Goal: Task Accomplishment & Management: Manage account settings

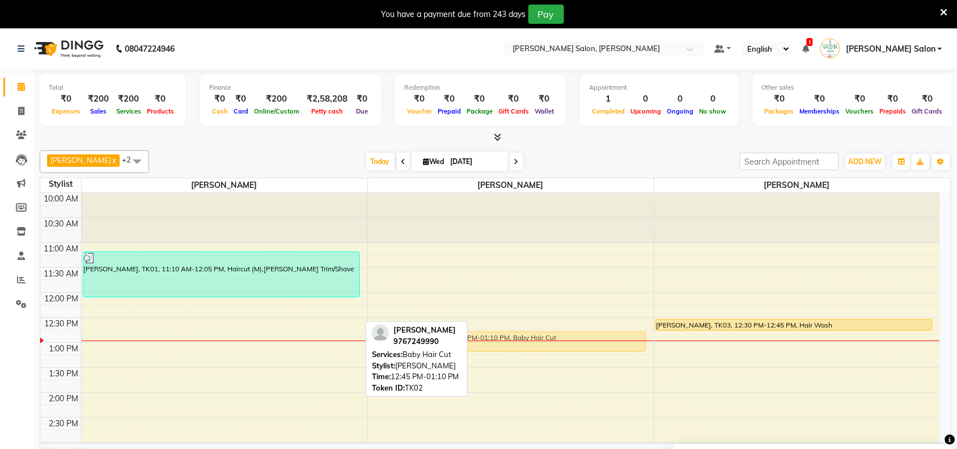
drag, startPoint x: 285, startPoint y: 347, endPoint x: 453, endPoint y: 349, distance: 167.9
click at [453, 349] on div "Pawan chauhan x [GEOGRAPHIC_DATA][PERSON_NAME] x [PERSON_NAME] x +2 Select All …" at bounding box center [496, 310] width 912 height 328
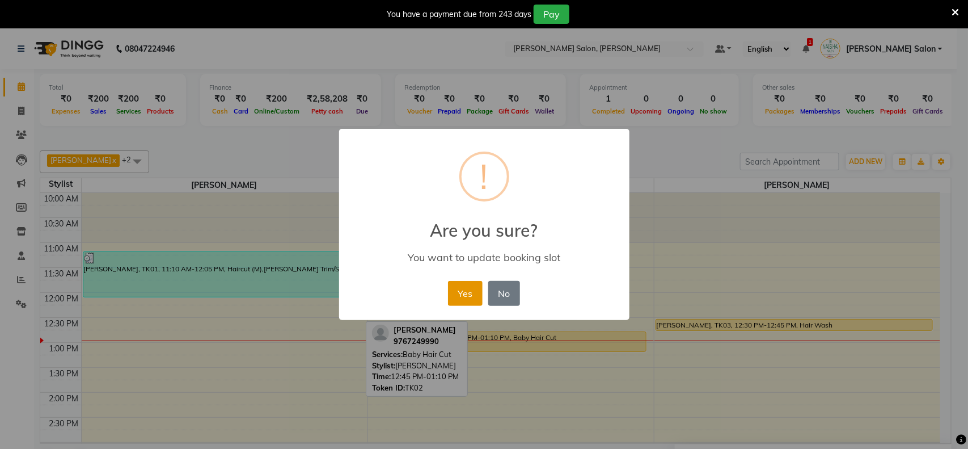
click at [471, 294] on button "Yes" at bounding box center [465, 293] width 35 height 25
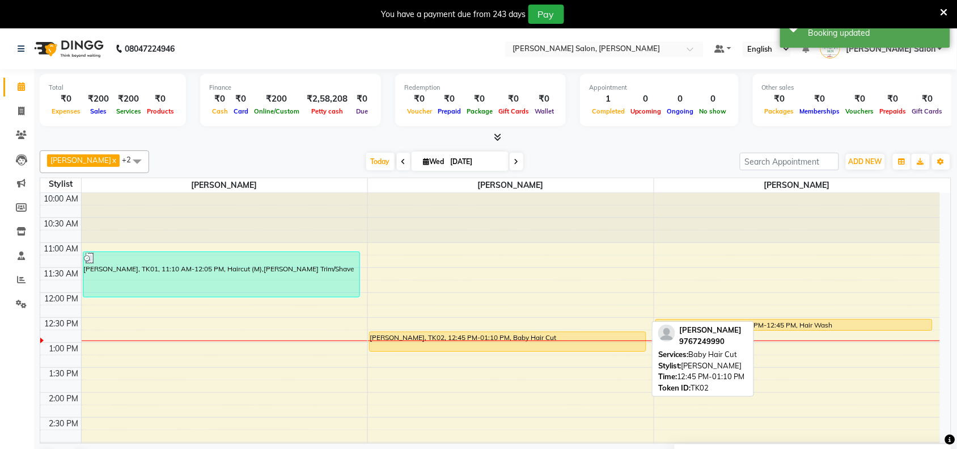
click at [501, 338] on div "[PERSON_NAME], TK02, 12:45 PM-01:10 PM, Baby Hair Cut" at bounding box center [508, 341] width 276 height 19
click at [503, 344] on div "[PERSON_NAME], TK02, 12:45 PM-01:10 PM, Baby Hair Cut" at bounding box center [508, 341] width 276 height 19
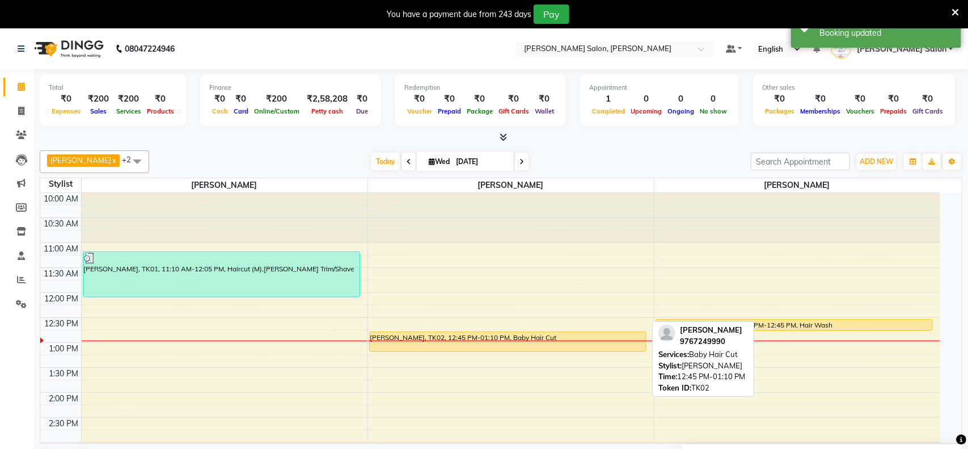
select select "1"
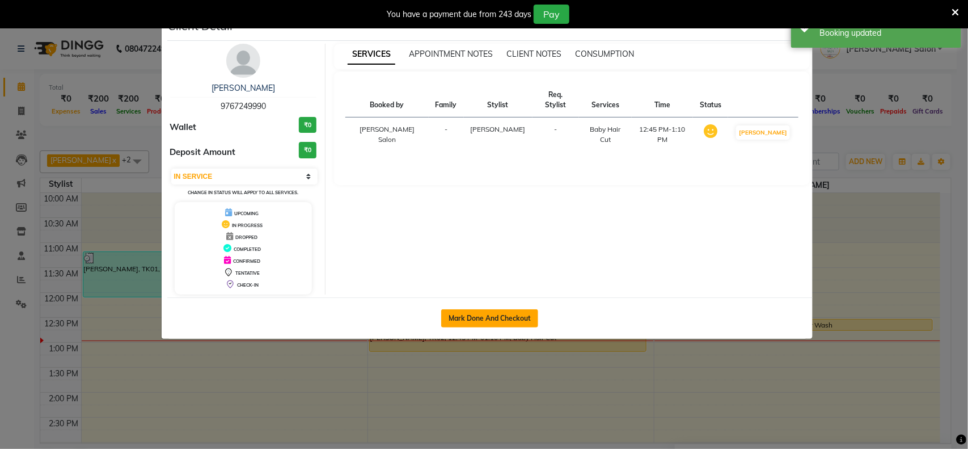
click at [496, 315] on button "Mark Done And Checkout" at bounding box center [489, 318] width 97 height 18
select select "service"
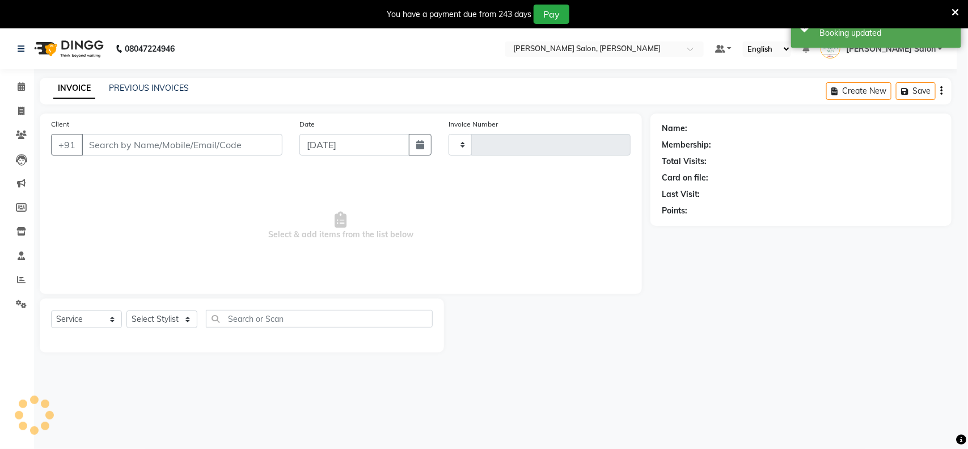
type input "3479"
select select "3"
select select "5497"
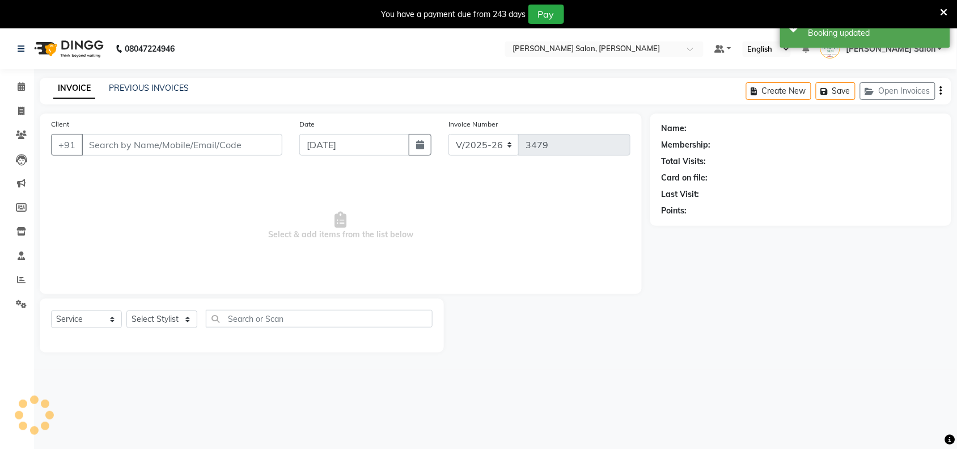
type input "9767249990"
select select "72112"
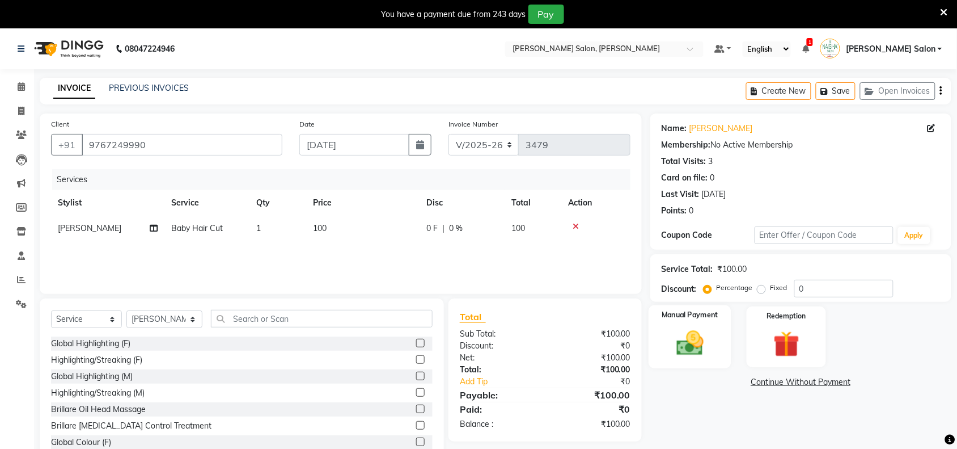
click at [701, 335] on img at bounding box center [690, 342] width 44 height 31
click at [769, 383] on span "UPI" at bounding box center [771, 382] width 18 height 13
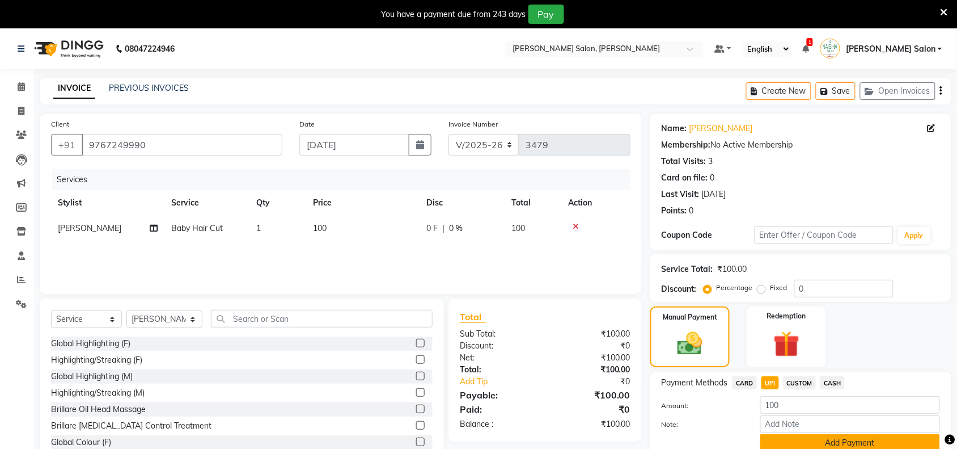
click at [790, 440] on button "Add Payment" at bounding box center [850, 443] width 180 height 18
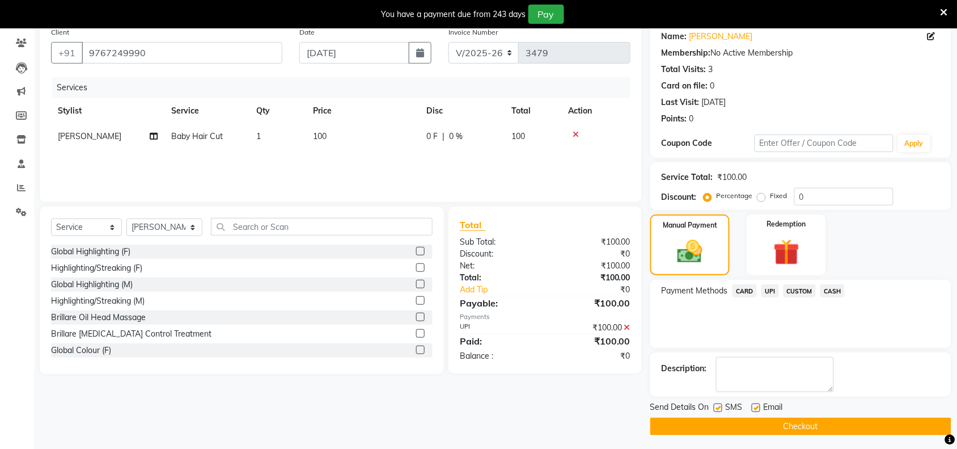
scroll to position [95, 0]
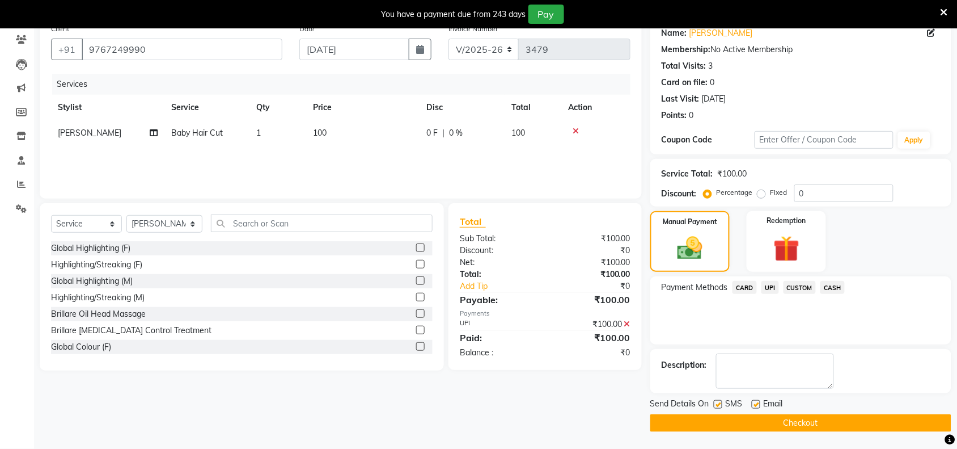
click at [791, 425] on button "Checkout" at bounding box center [800, 423] width 301 height 18
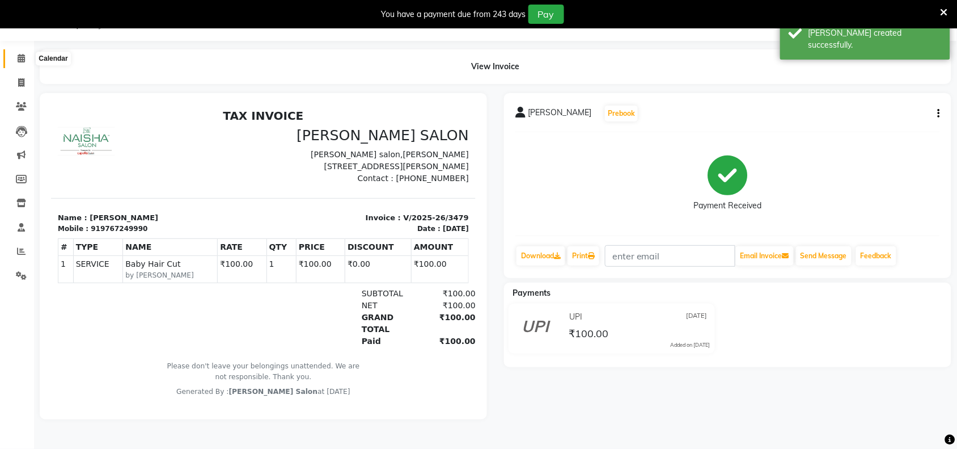
click at [18, 60] on icon at bounding box center [21, 58] width 7 height 9
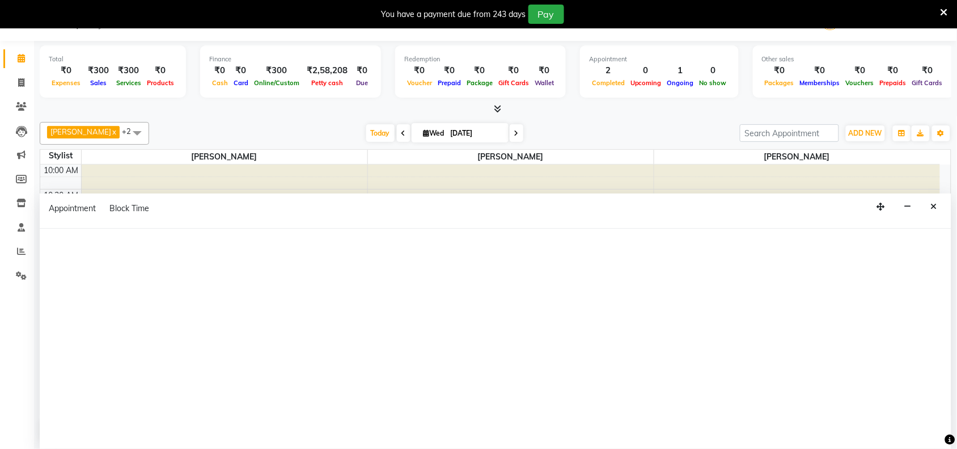
click at [501, 341] on div at bounding box center [496, 339] width 912 height 220
select select "72112"
select select "795"
select select "tentative"
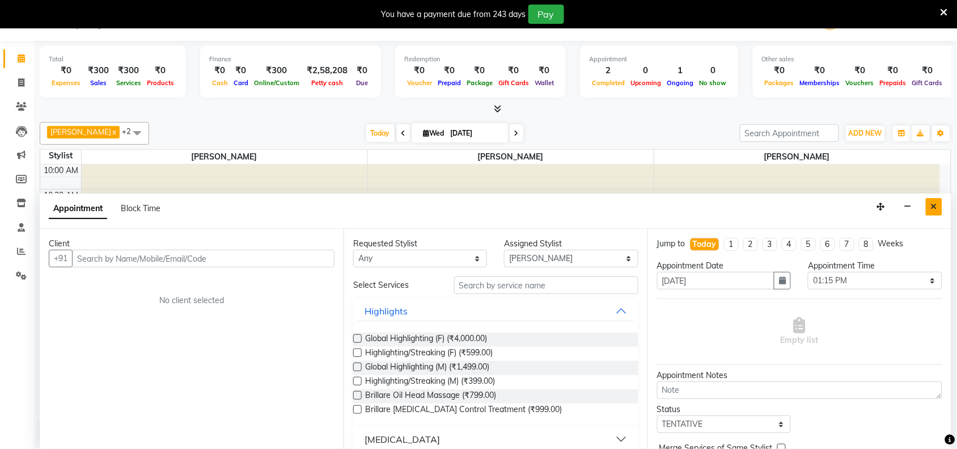
click at [938, 206] on button "Close" at bounding box center [934, 207] width 16 height 18
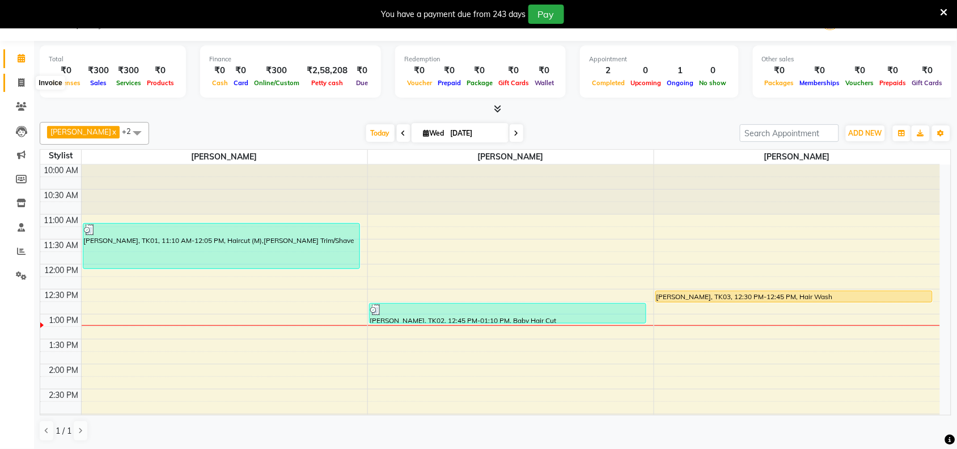
click at [21, 79] on icon at bounding box center [21, 82] width 6 height 9
select select "5497"
select select "service"
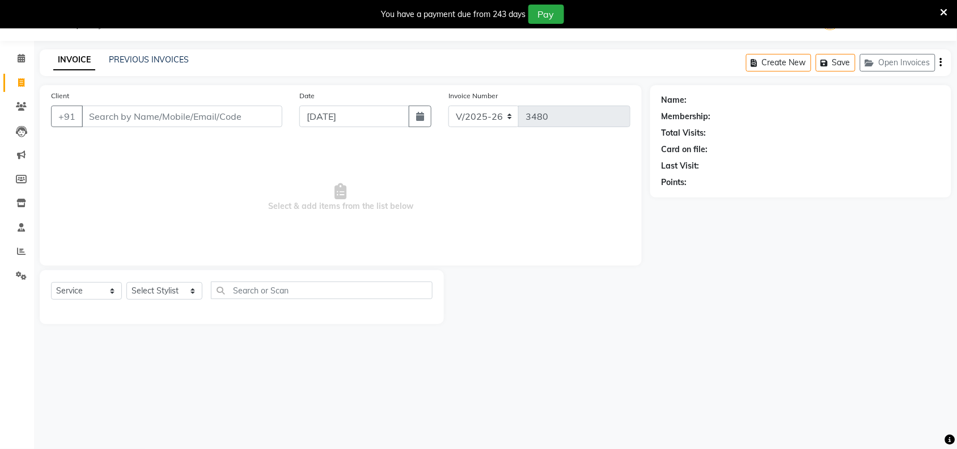
click at [143, 114] on input "Client" at bounding box center [182, 116] width 201 height 22
click at [109, 117] on input "7054441928" at bounding box center [153, 116] width 143 height 22
type input "7057441928"
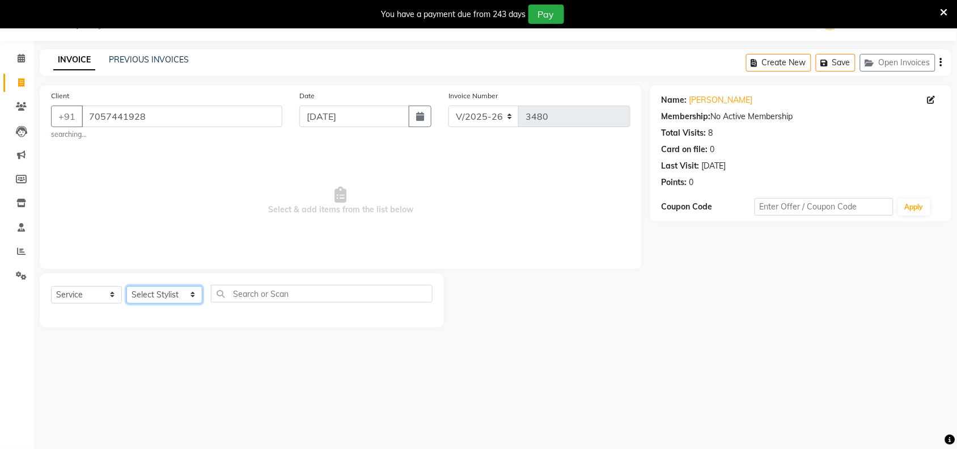
click at [166, 293] on select "Select Stylist Admin [PERSON_NAME] Salon Pawan [PERSON_NAME] dod [PERSON_NAME] …" at bounding box center [164, 295] width 76 height 18
select select "36999"
click at [126, 286] on select "Select Stylist Admin [PERSON_NAME] Salon Pawan [PERSON_NAME] dod [PERSON_NAME] …" at bounding box center [164, 295] width 76 height 18
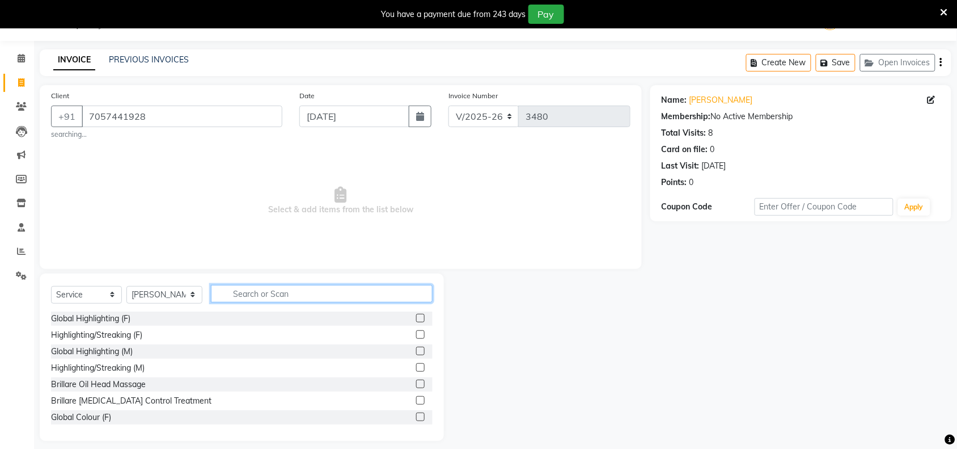
click at [261, 290] on input "text" at bounding box center [322, 294] width 222 height 18
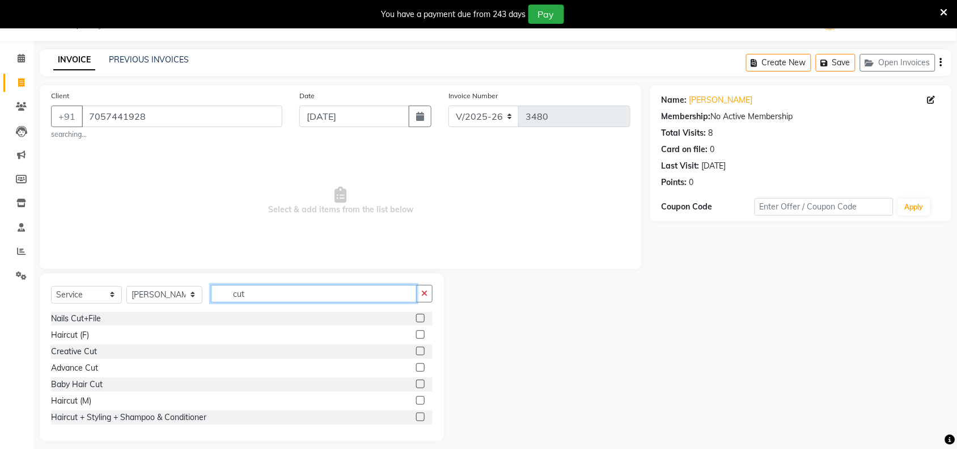
type input "cut"
click at [416, 397] on label at bounding box center [420, 400] width 9 height 9
click at [416, 397] on input "checkbox" at bounding box center [419, 400] width 7 height 7
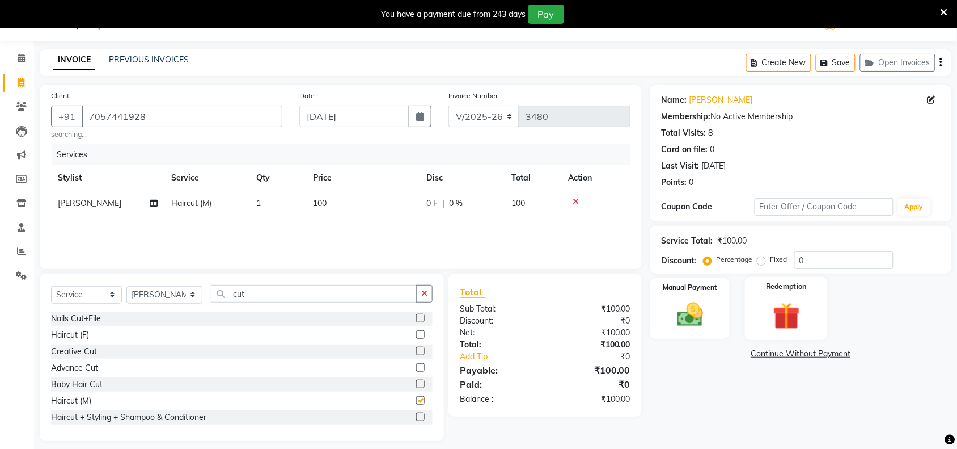
checkbox input "false"
click at [707, 301] on img at bounding box center [690, 314] width 44 height 31
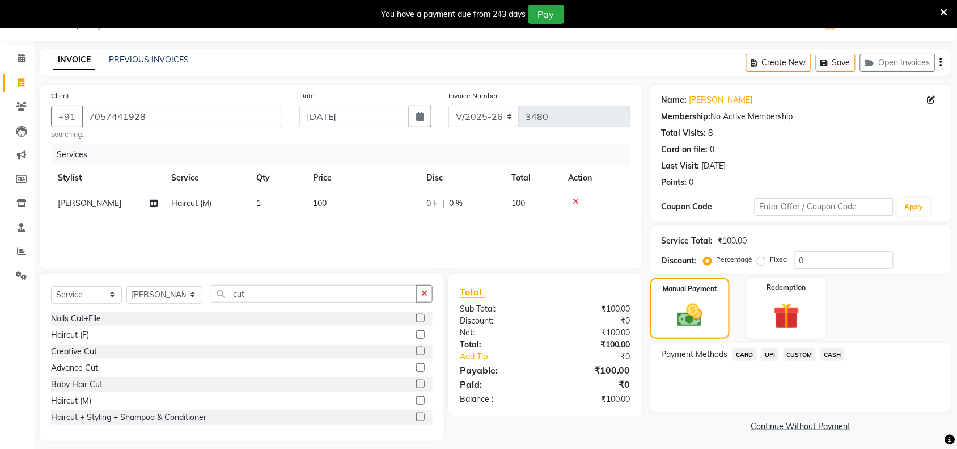
click at [770, 356] on span "UPI" at bounding box center [771, 354] width 18 height 13
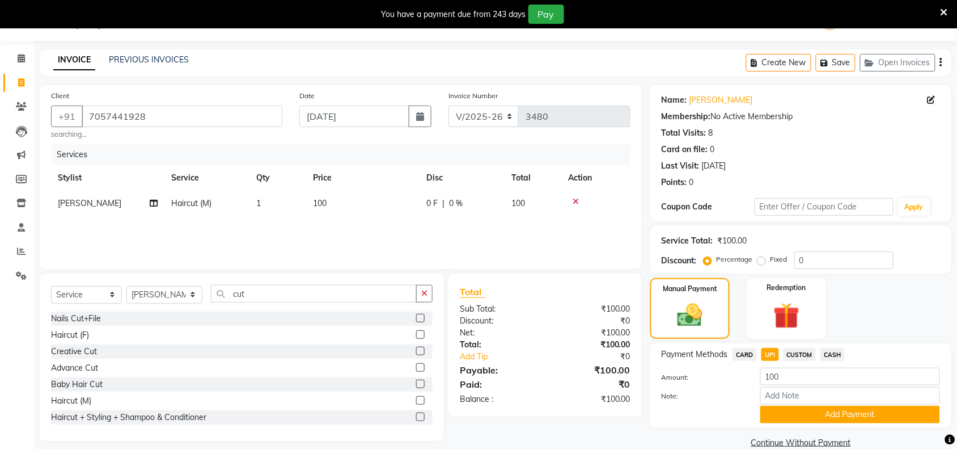
scroll to position [47, 0]
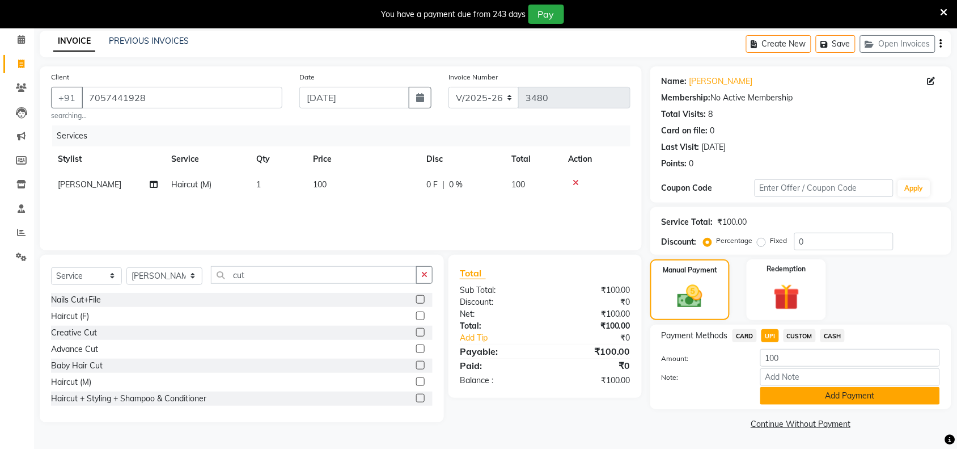
click at [779, 392] on button "Add Payment" at bounding box center [850, 396] width 180 height 18
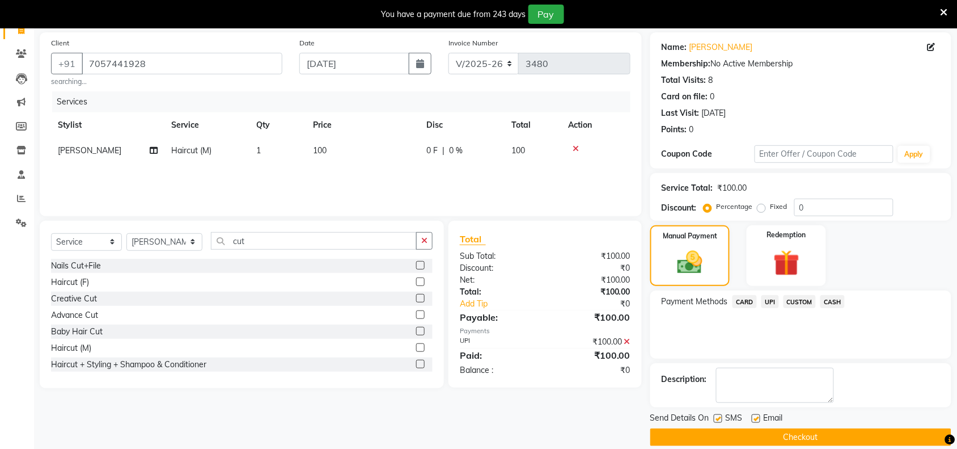
scroll to position [95, 0]
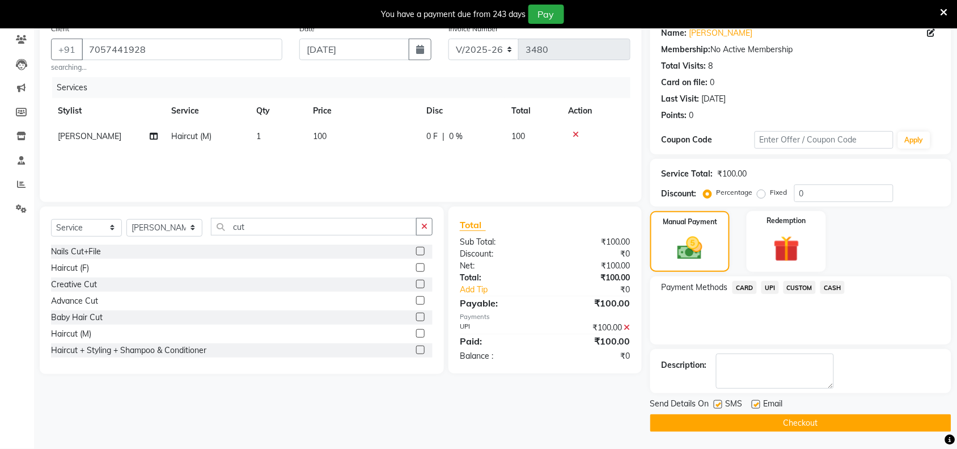
click at [764, 420] on button "Checkout" at bounding box center [800, 423] width 301 height 18
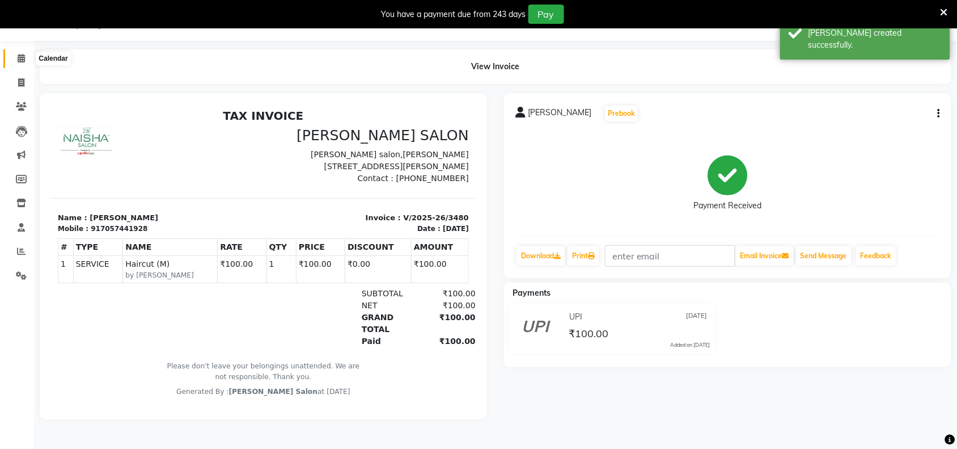
click at [19, 58] on icon at bounding box center [21, 58] width 7 height 9
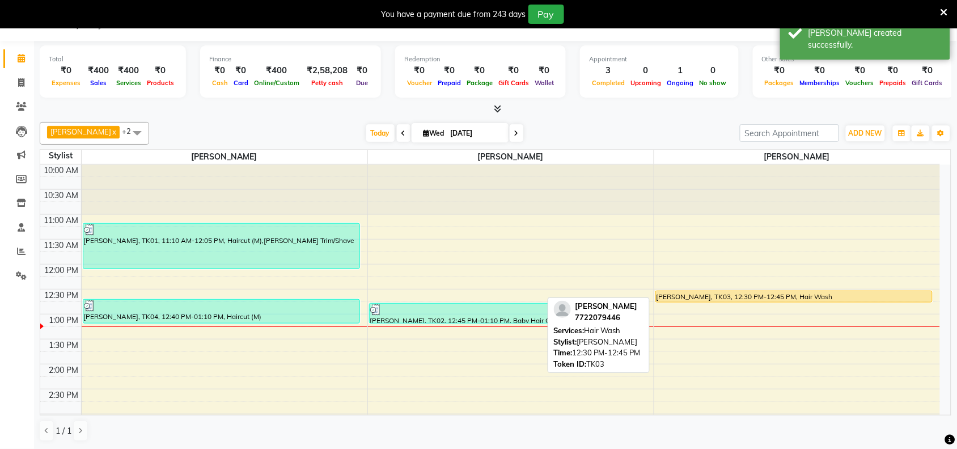
click at [752, 297] on div "[PERSON_NAME], TK03, 12:30 PM-12:45 PM, Hair Wash" at bounding box center [794, 296] width 277 height 11
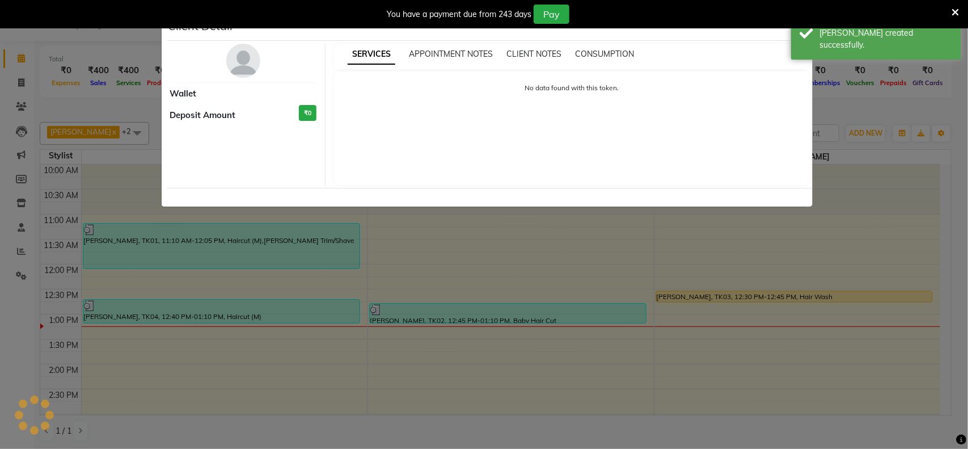
select select "1"
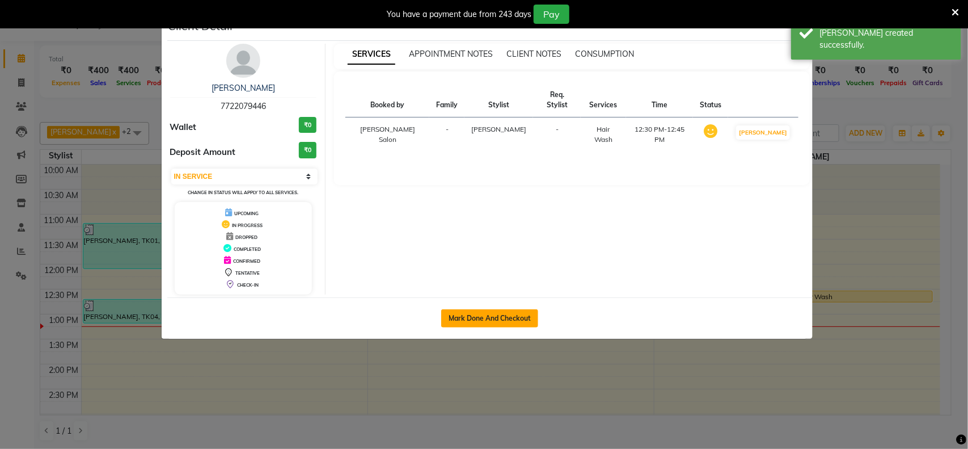
click at [531, 318] on button "Mark Done And Checkout" at bounding box center [489, 318] width 97 height 18
select select "service"
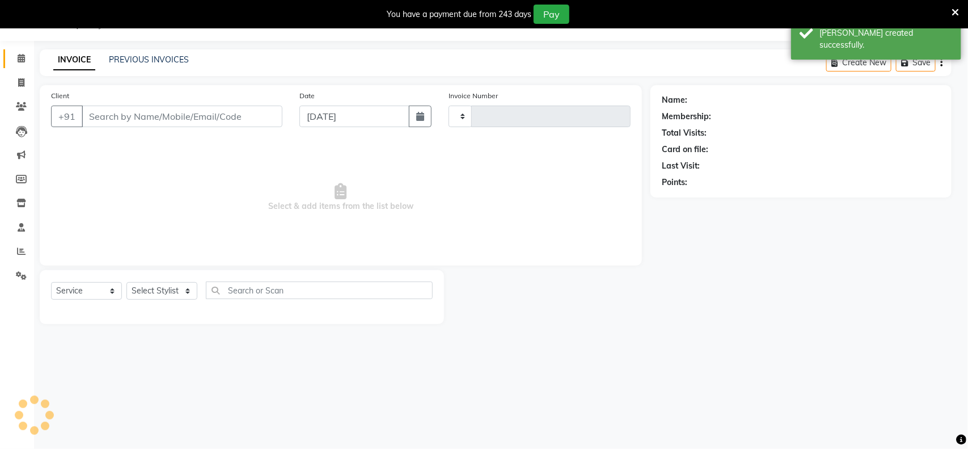
type input "3481"
select select "5497"
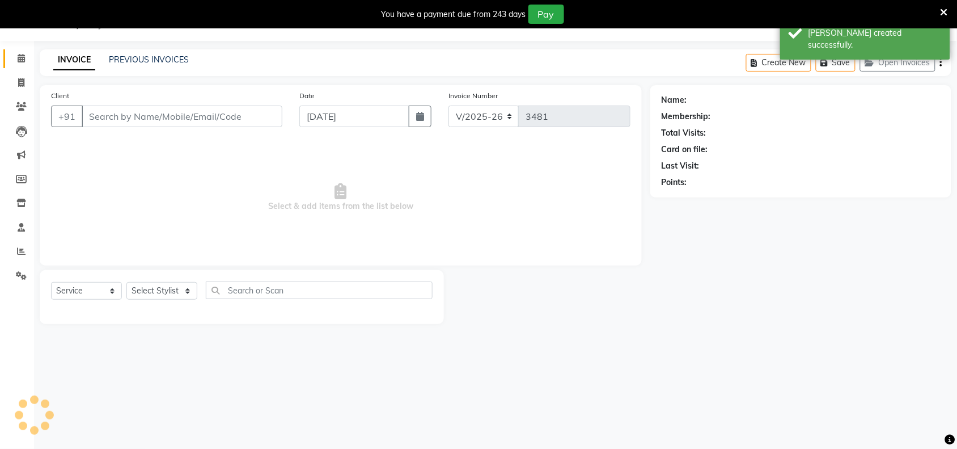
type input "7722079446"
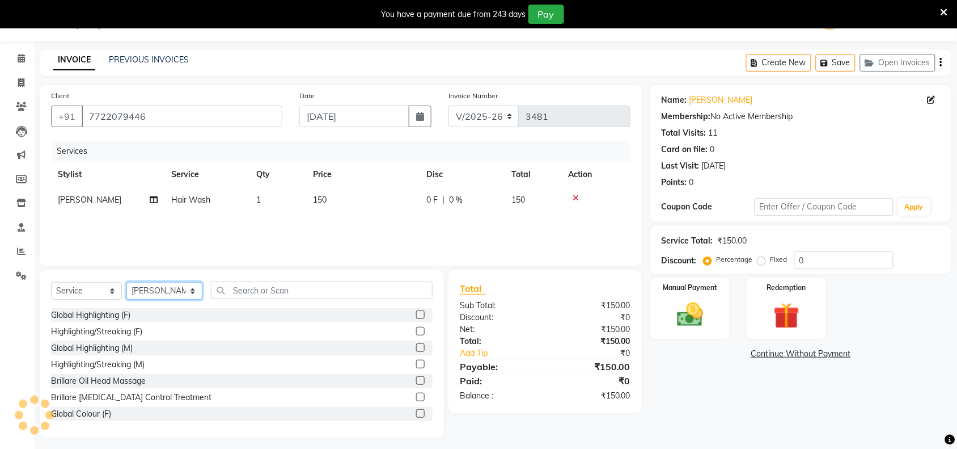
click at [190, 290] on select "Select Stylist Admin [PERSON_NAME] Salon Pawan [PERSON_NAME] dod [PERSON_NAME] …" at bounding box center [164, 291] width 76 height 18
select select "72112"
click at [126, 282] on select "Select Stylist Admin [PERSON_NAME] Salon Pawan [PERSON_NAME] dod [PERSON_NAME] …" at bounding box center [164, 291] width 76 height 18
click at [264, 287] on input "text" at bounding box center [322, 290] width 222 height 18
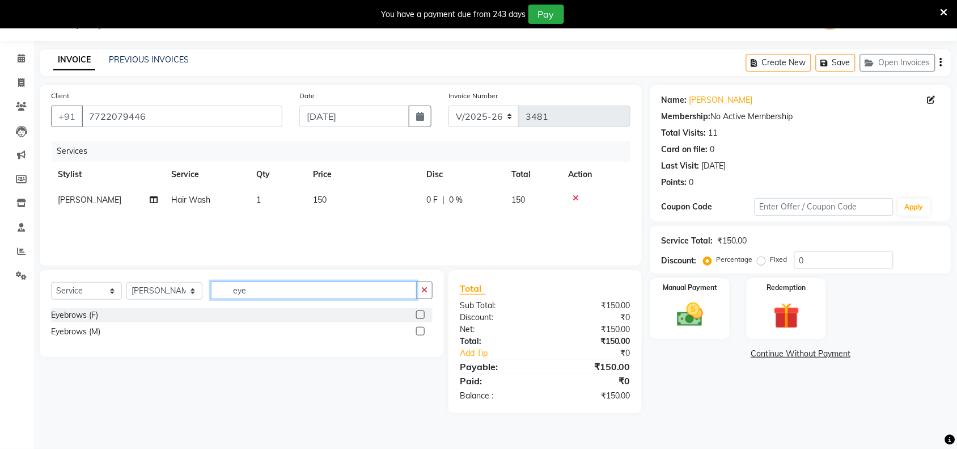
type input "eye"
click at [422, 314] on label at bounding box center [420, 314] width 9 height 9
click at [422, 314] on input "checkbox" at bounding box center [419, 314] width 7 height 7
checkbox input "false"
click at [424, 293] on icon "button" at bounding box center [424, 290] width 6 height 8
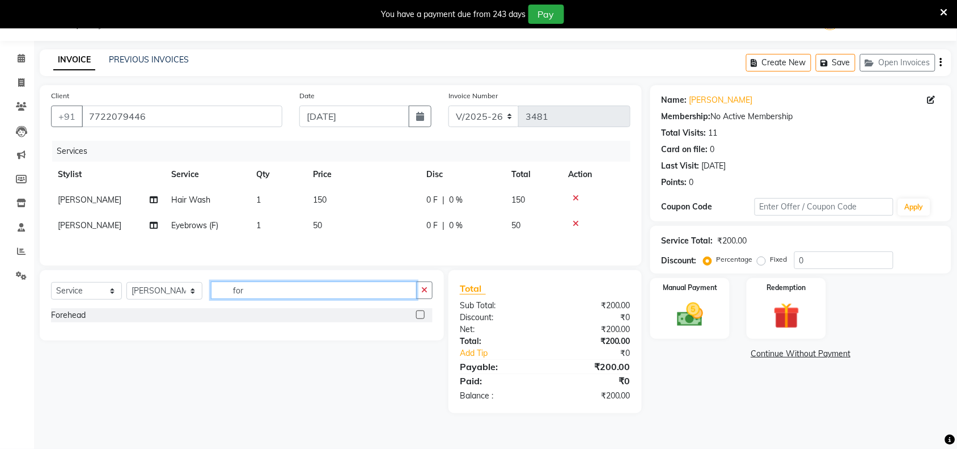
type input "for"
click at [420, 316] on label at bounding box center [420, 314] width 9 height 9
click at [420, 316] on input "checkbox" at bounding box center [419, 314] width 7 height 7
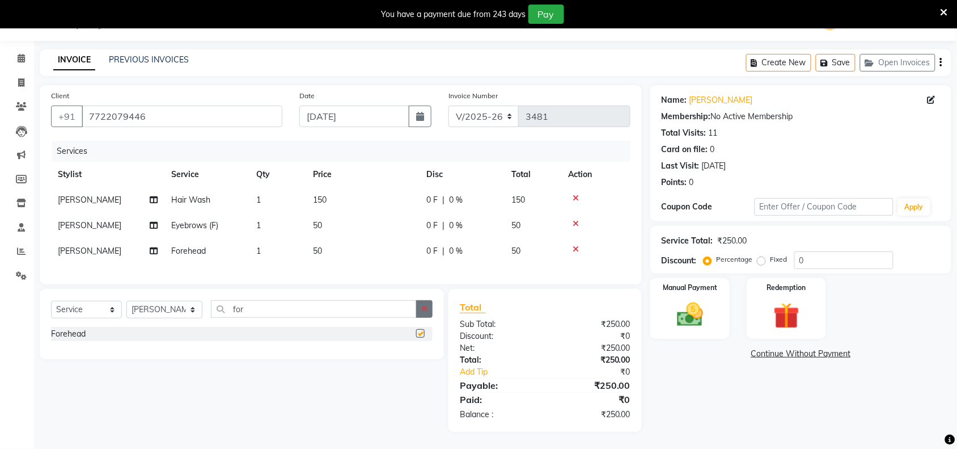
checkbox input "false"
click at [697, 306] on img at bounding box center [690, 314] width 44 height 31
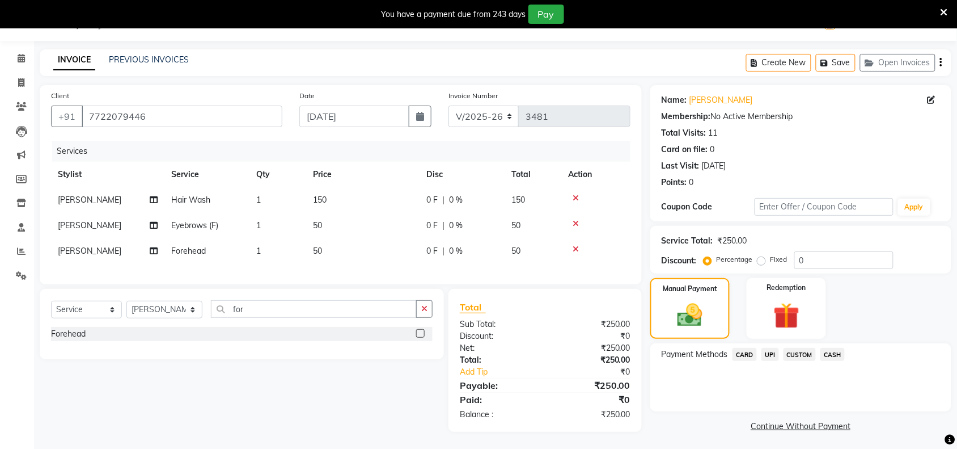
click at [830, 353] on span "CASH" at bounding box center [833, 354] width 24 height 13
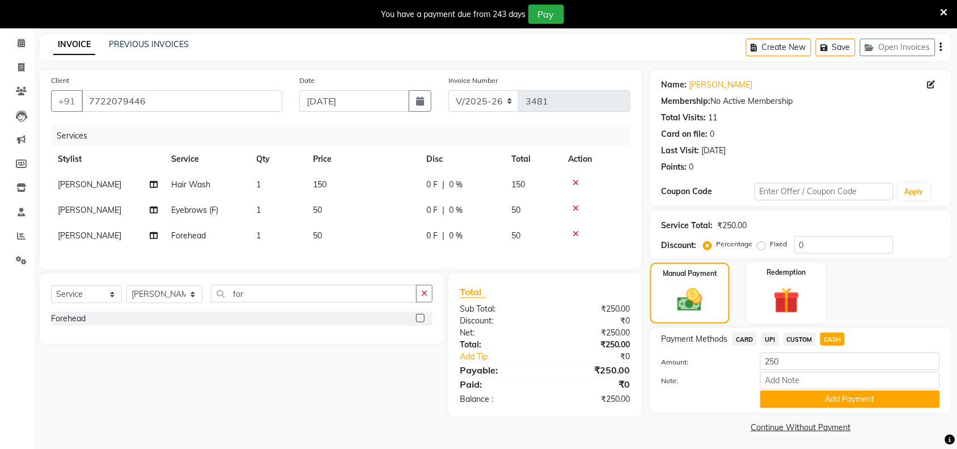
scroll to position [47, 0]
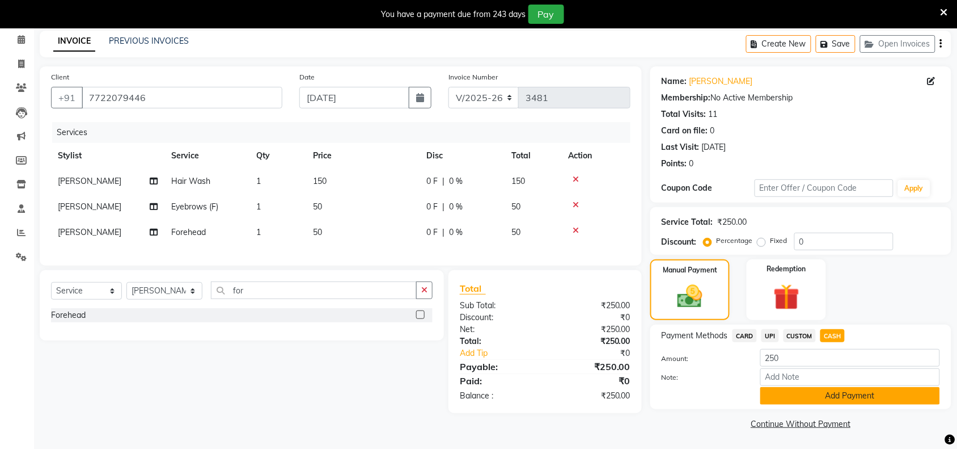
click at [855, 394] on button "Add Payment" at bounding box center [850, 396] width 180 height 18
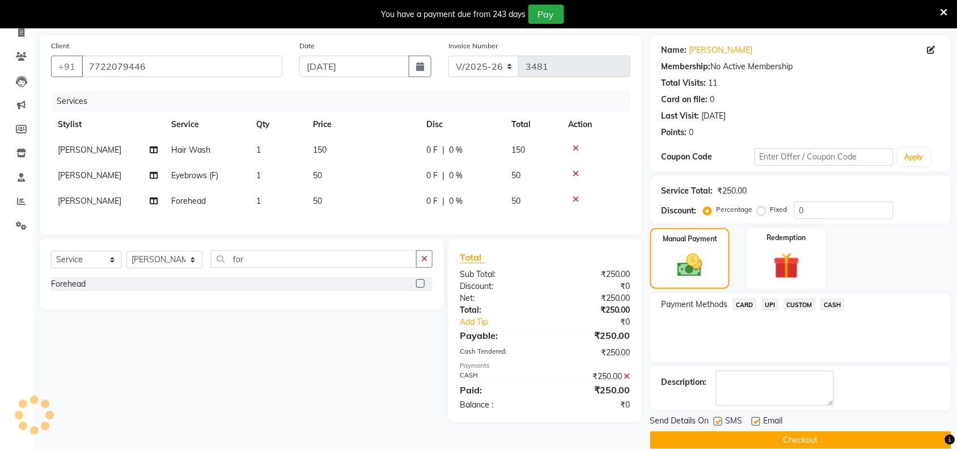
scroll to position [95, 0]
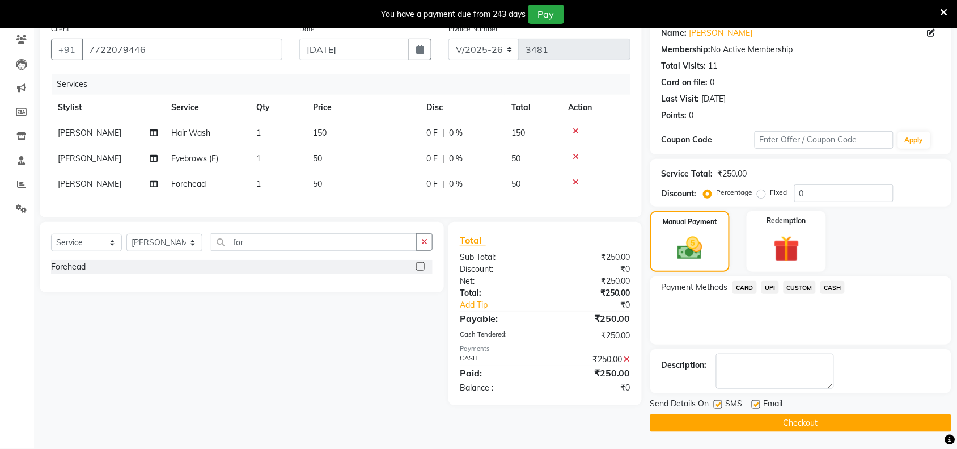
click at [857, 421] on button "Checkout" at bounding box center [800, 423] width 301 height 18
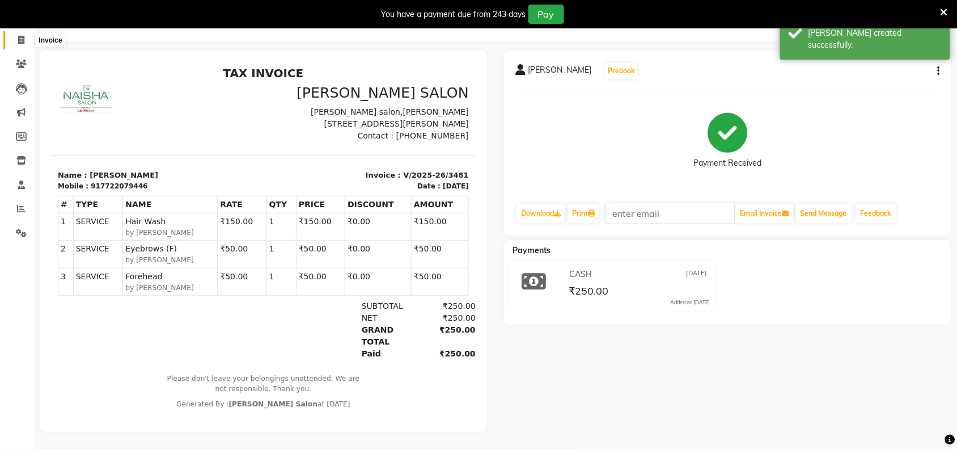
click at [18, 36] on icon at bounding box center [21, 40] width 6 height 9
select select "service"
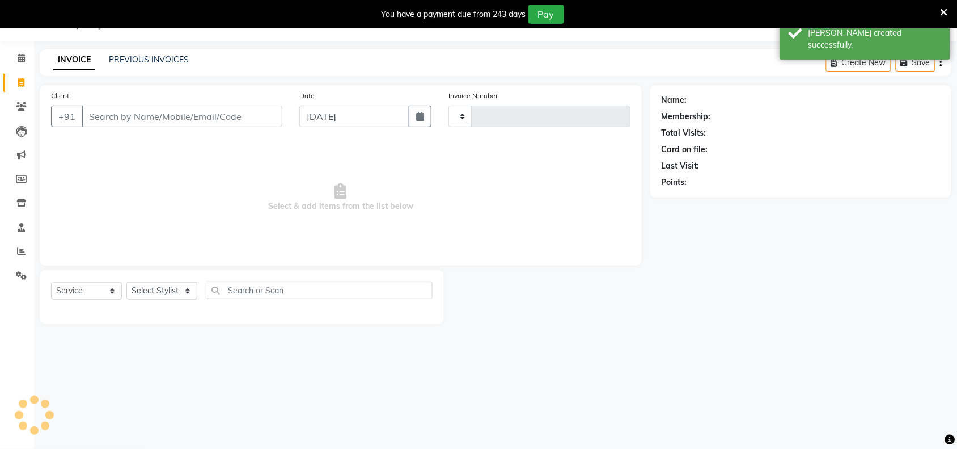
scroll to position [28, 0]
type input "3482"
select select "5497"
click at [24, 58] on icon at bounding box center [21, 58] width 7 height 9
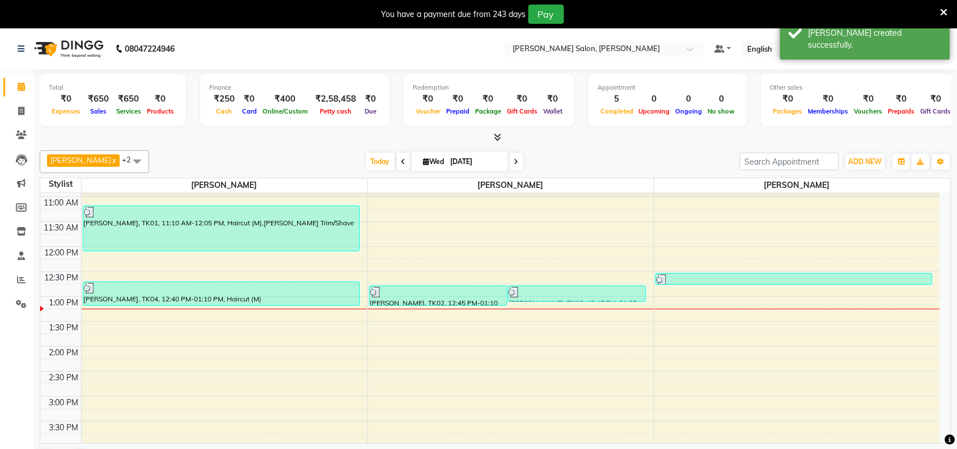
scroll to position [71, 0]
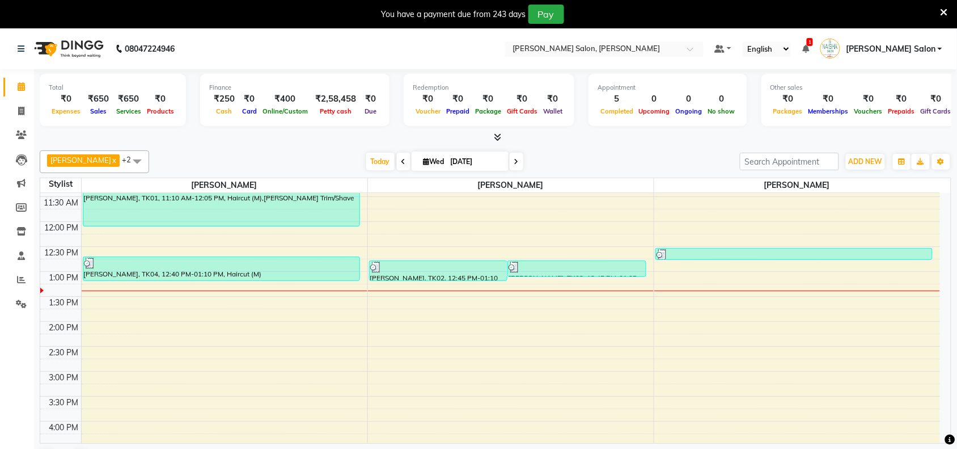
click at [477, 288] on div "10:00 AM 10:30 AM 11:00 AM 11:30 AM 12:00 PM 12:30 PM 1:00 PM 1:30 PM 2:00 PM 2…" at bounding box center [490, 421] width 900 height 598
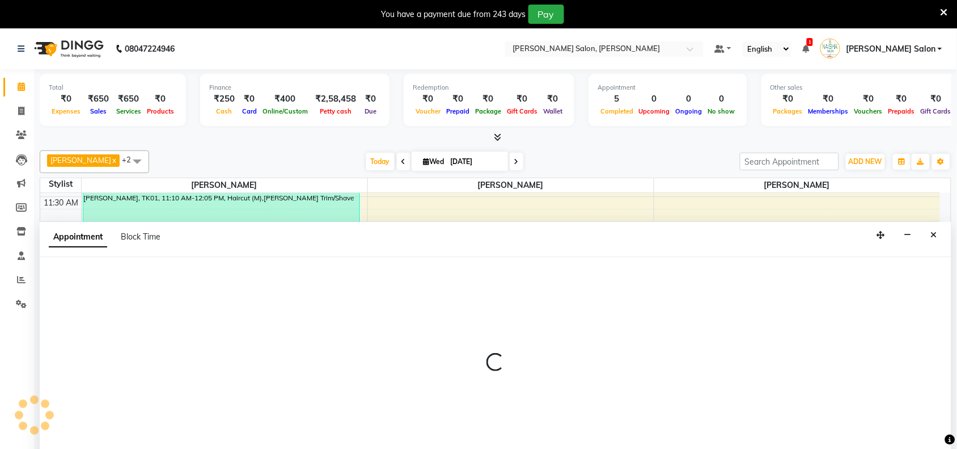
scroll to position [29, 0]
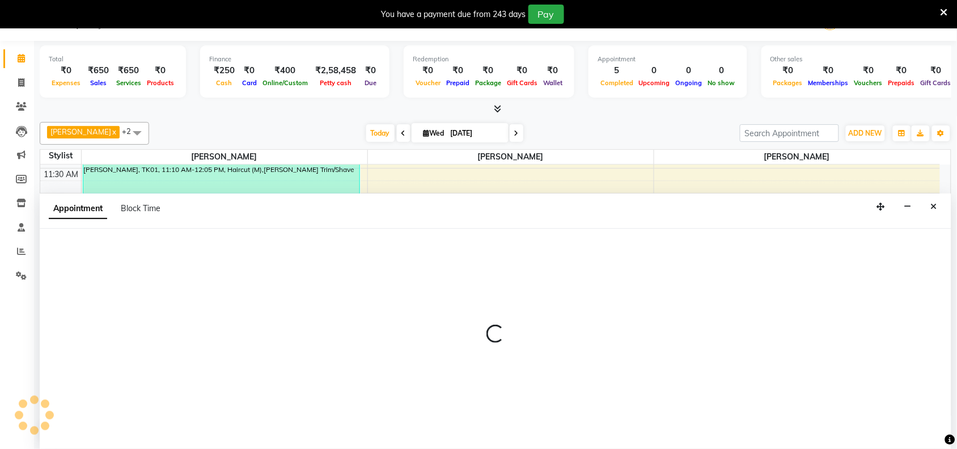
select select "72112"
select select "795"
select select "tentative"
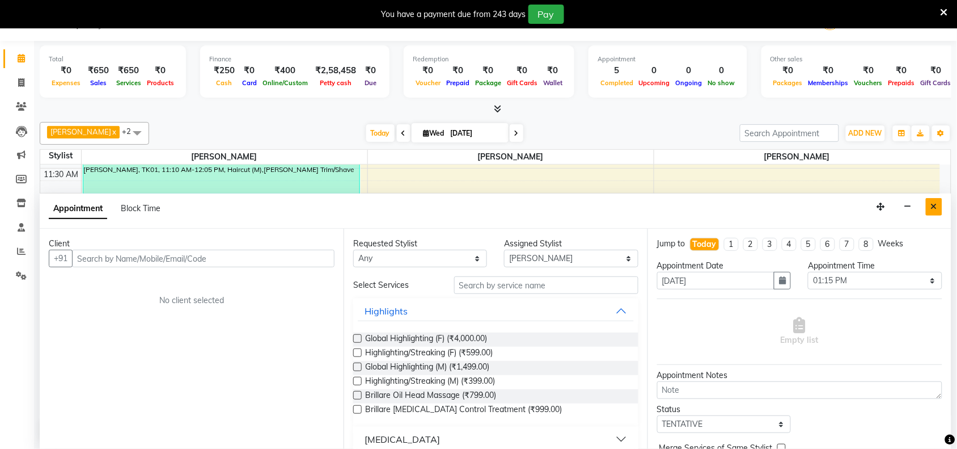
click at [937, 202] on button "Close" at bounding box center [934, 207] width 16 height 18
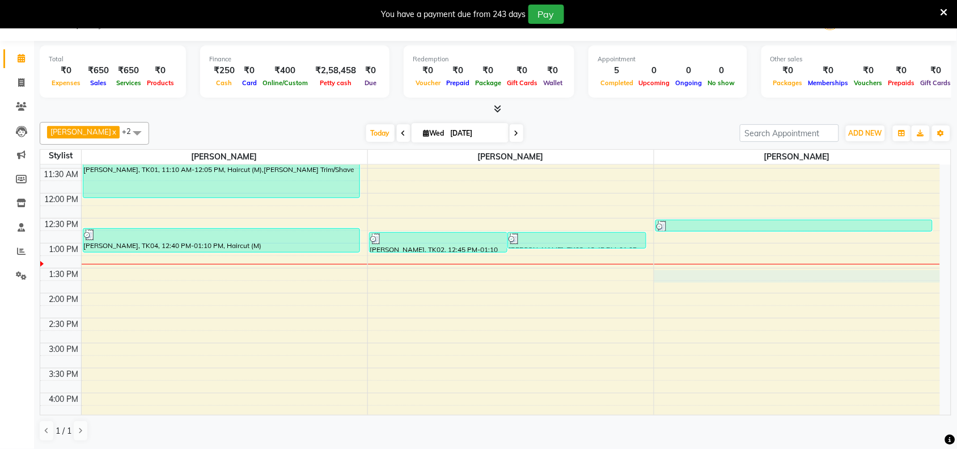
click at [665, 274] on div "10:00 AM 10:30 AM 11:00 AM 11:30 AM 12:00 PM 12:30 PM 1:00 PM 1:30 PM 2:00 PM 2…" at bounding box center [490, 393] width 900 height 598
select select "83168"
select select "810"
select select "tentative"
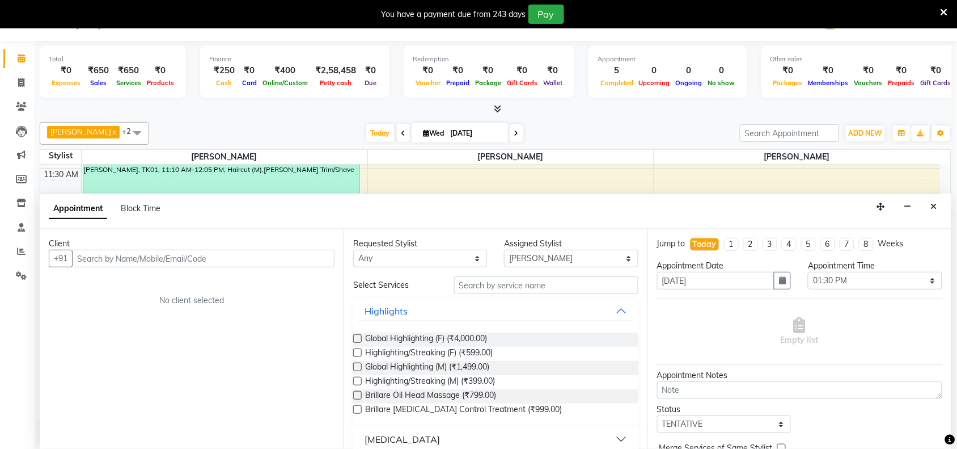
click at [281, 259] on input "text" at bounding box center [203, 258] width 263 height 18
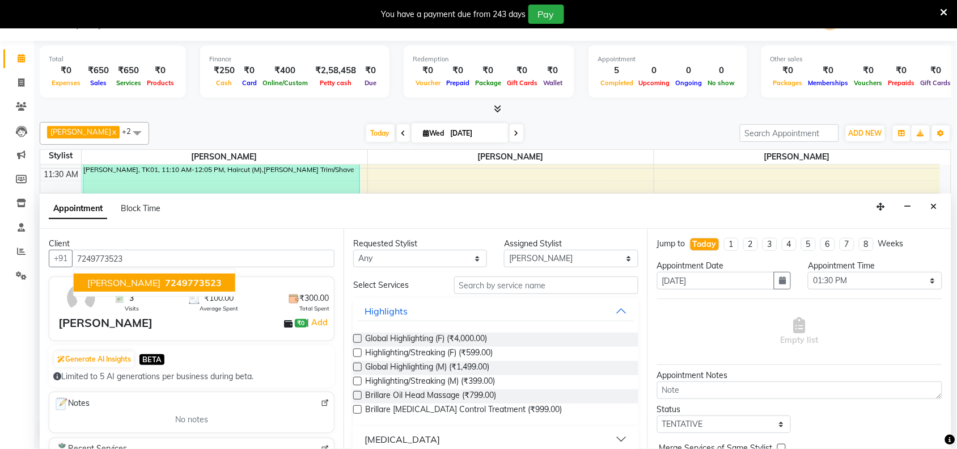
type input "7249773523"
click at [502, 285] on input "text" at bounding box center [546, 285] width 184 height 18
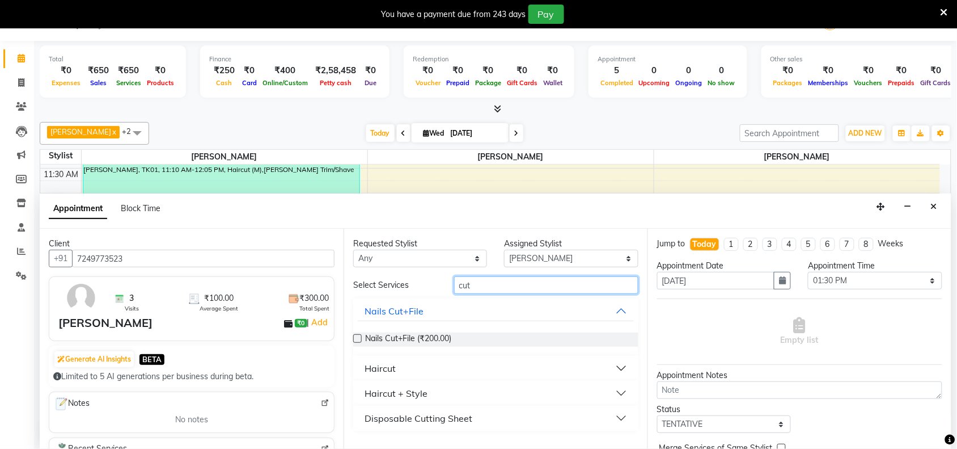
type input "cut"
click at [617, 369] on button "Haircut" at bounding box center [496, 368] width 276 height 20
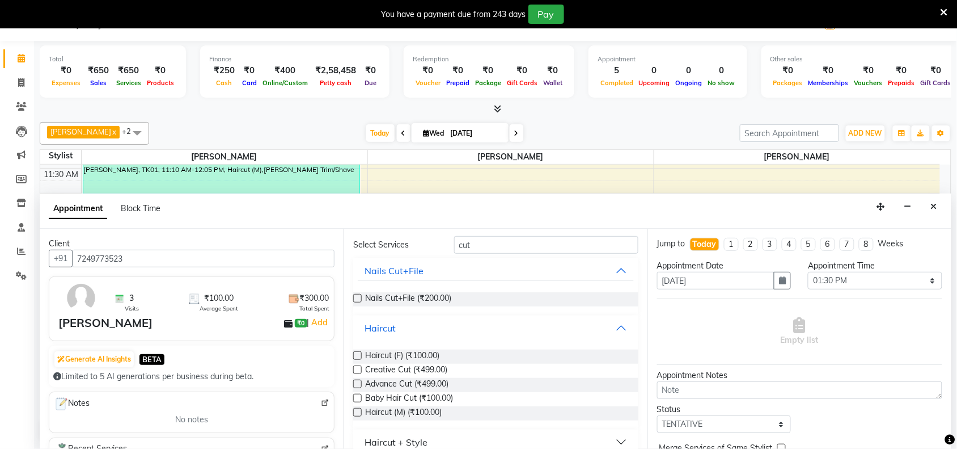
scroll to position [79, 0]
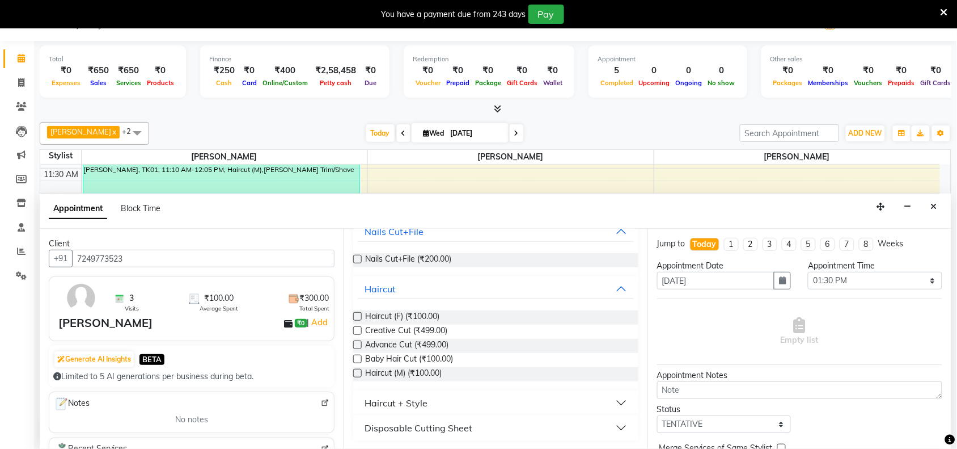
click at [360, 375] on label at bounding box center [357, 373] width 9 height 9
click at [360, 375] on input "checkbox" at bounding box center [356, 373] width 7 height 7
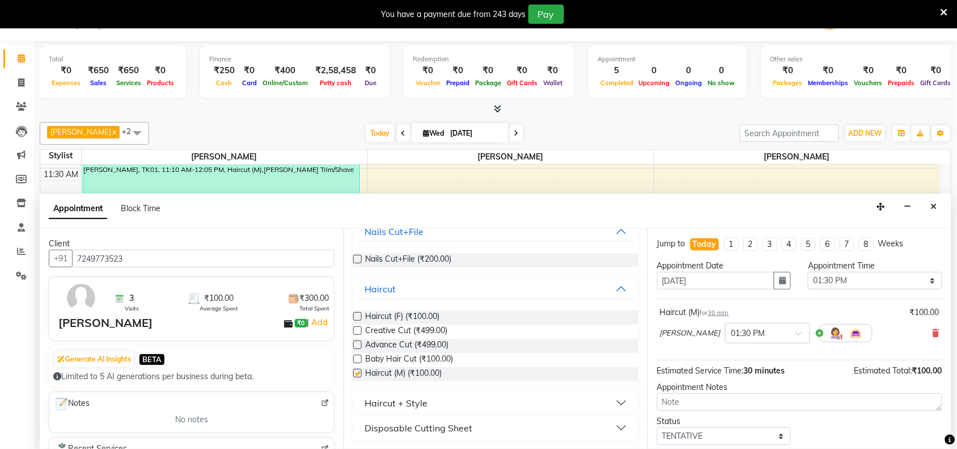
checkbox input "false"
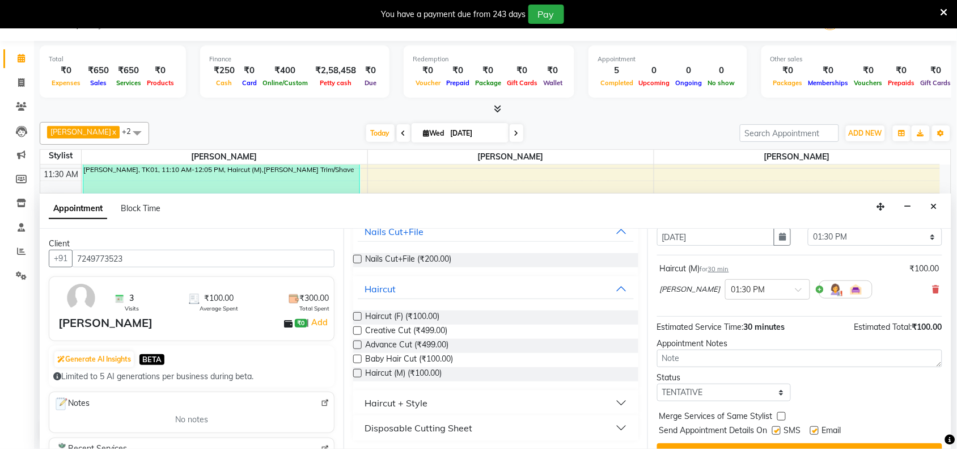
scroll to position [68, 0]
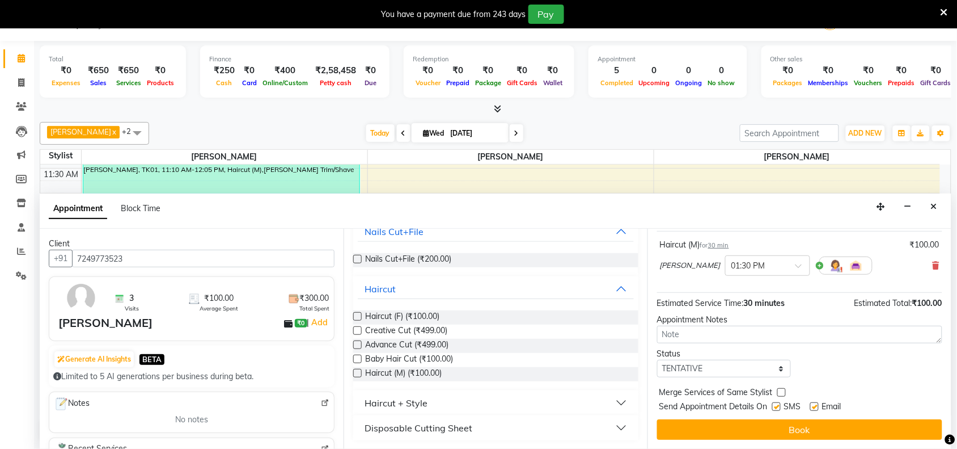
click at [793, 425] on button "Book" at bounding box center [799, 429] width 285 height 20
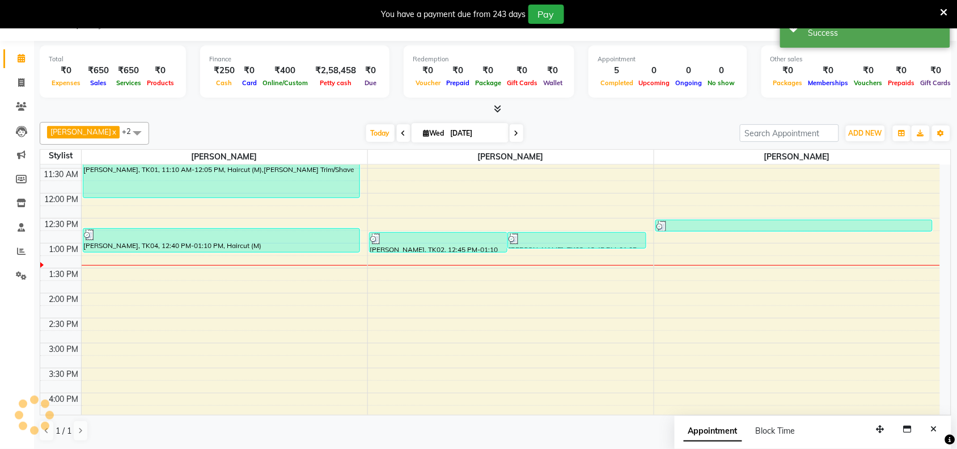
scroll to position [0, 0]
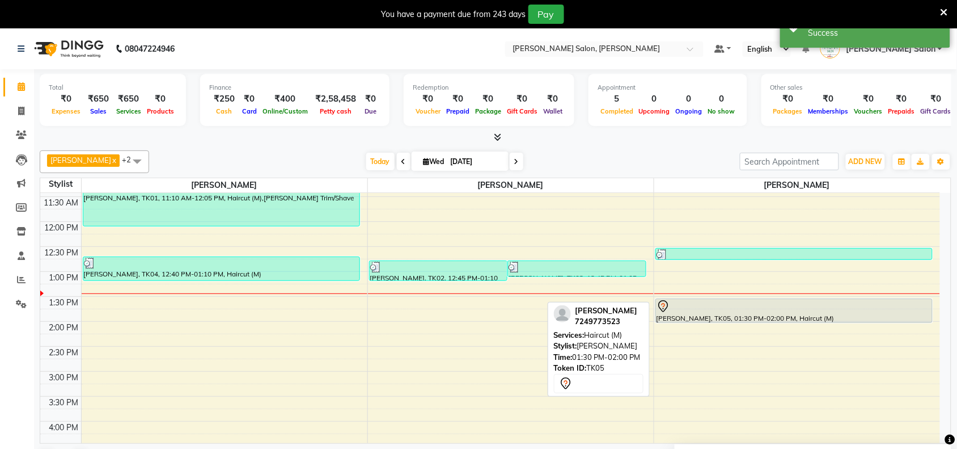
click at [842, 303] on div at bounding box center [795, 306] width 276 height 14
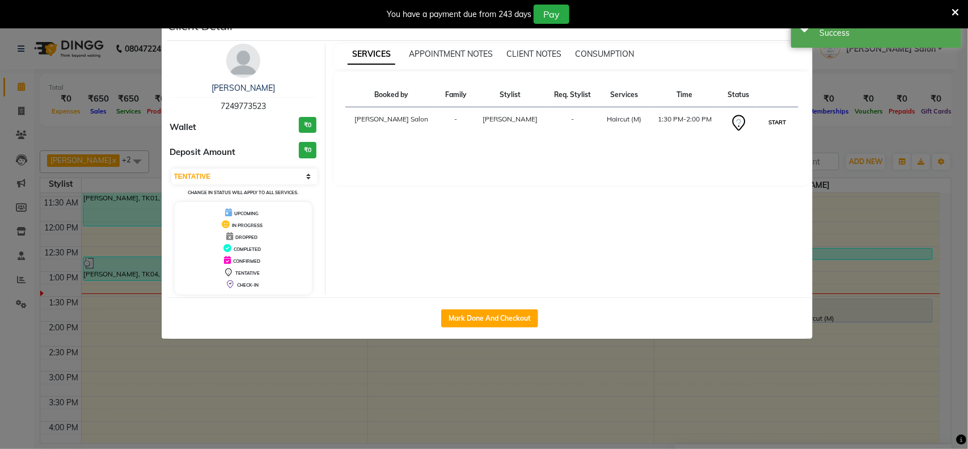
click at [775, 121] on button "START" at bounding box center [777, 122] width 23 height 14
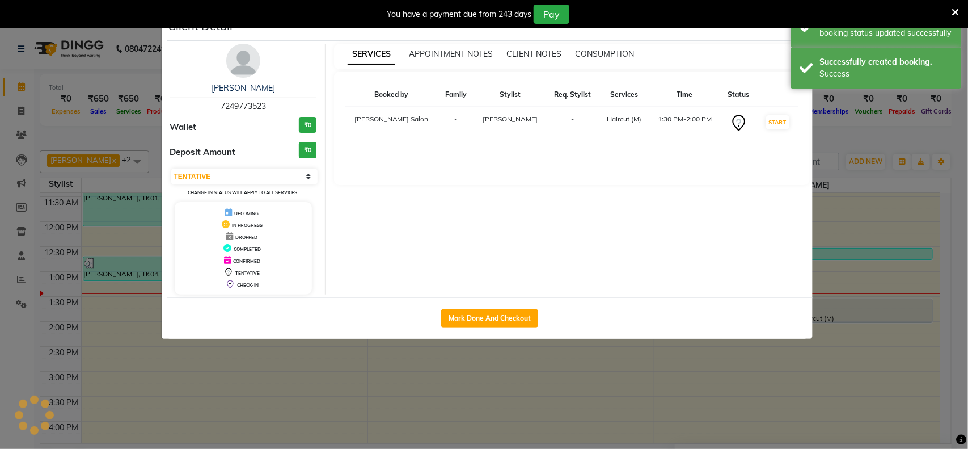
select select "1"
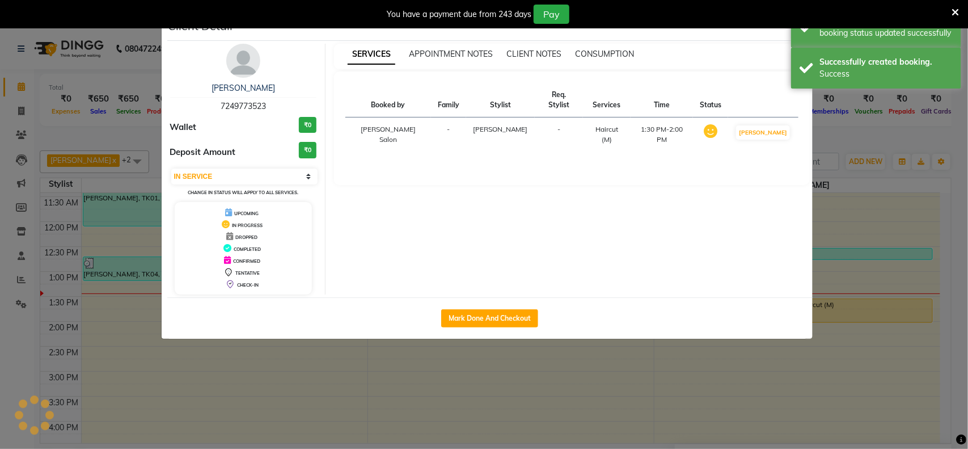
click at [895, 361] on ngb-modal-window "Client Detail [PERSON_NAME] 7249773523 Wallet ₹0 Deposit Amount ₹0 Select IN SE…" at bounding box center [484, 224] width 968 height 449
